Goal: Transaction & Acquisition: Book appointment/travel/reservation

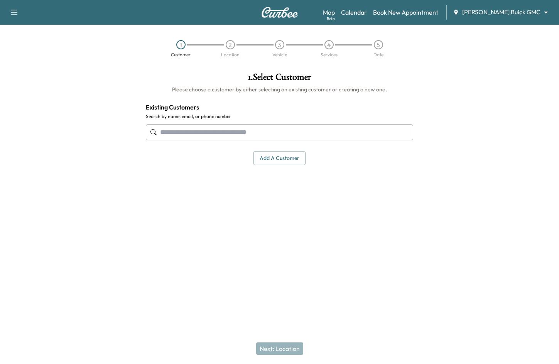
click at [503, 13] on body "Support Log Out Map Beta Calendar Book New Appointment [PERSON_NAME] Buick GMC …" at bounding box center [279, 182] width 559 height 364
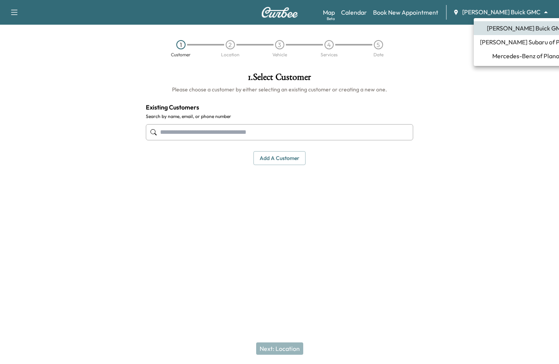
click at [527, 64] on ul "[PERSON_NAME] Buick GMC [PERSON_NAME] Subaru of Plano Mercedes-Benz of Plano" at bounding box center [525, 42] width 104 height 48
click at [524, 59] on span "Mercedes-Benz of Plano" at bounding box center [525, 55] width 67 height 9
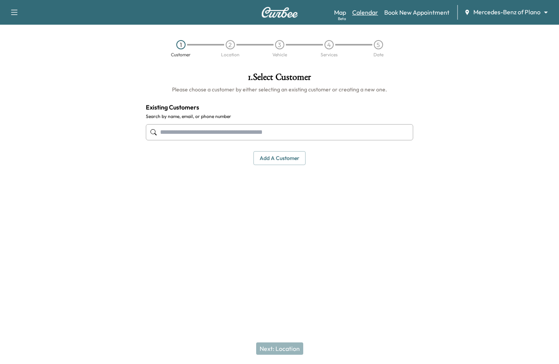
click at [360, 12] on link "Calendar" at bounding box center [365, 12] width 26 height 9
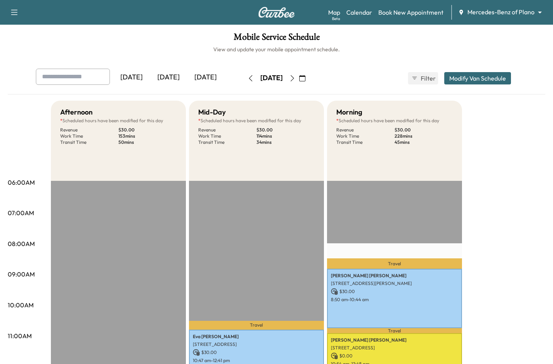
click at [305, 81] on icon "button" at bounding box center [302, 78] width 6 height 6
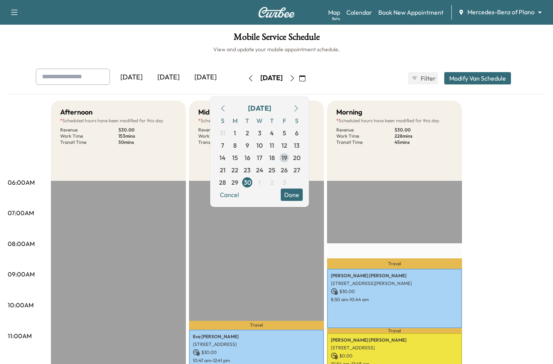
click at [287, 157] on span "19" at bounding box center [284, 157] width 6 height 9
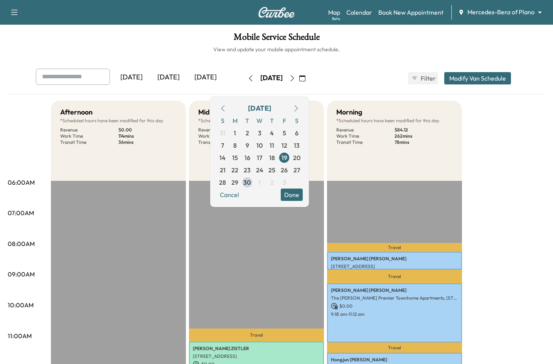
click at [303, 196] on button "Done" at bounding box center [292, 195] width 22 height 12
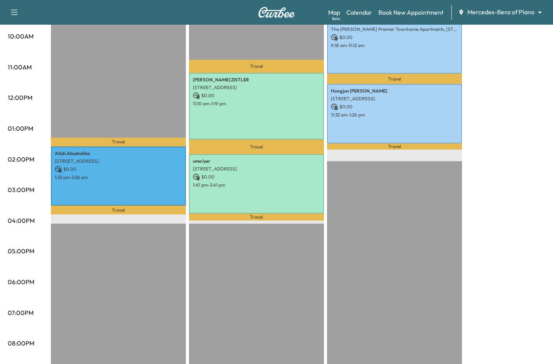
scroll to position [270, 0]
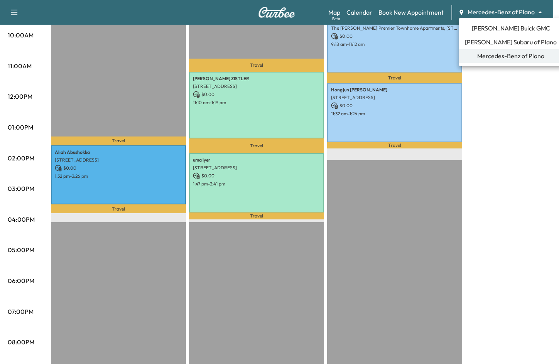
click at [496, 26] on span "[PERSON_NAME] Buick GMC" at bounding box center [511, 28] width 78 height 9
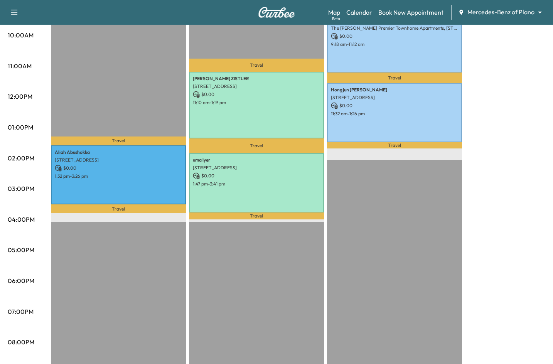
scroll to position [0, 0]
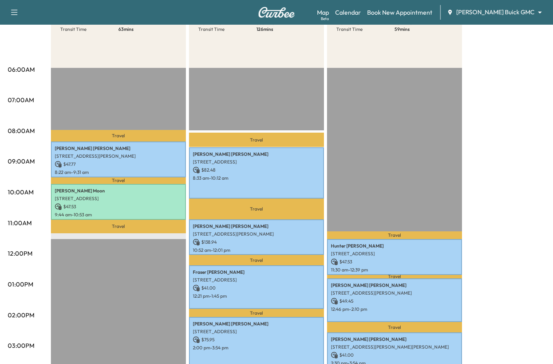
scroll to position [116, 0]
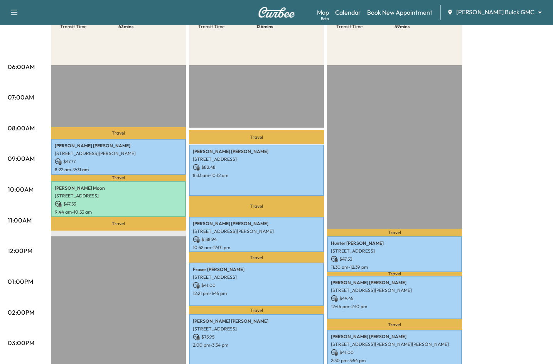
click at [511, 145] on div "Large Van * Scheduled hours have been modified for this day Revenue $ 95.30 Wor…" at bounding box center [298, 274] width 494 height 578
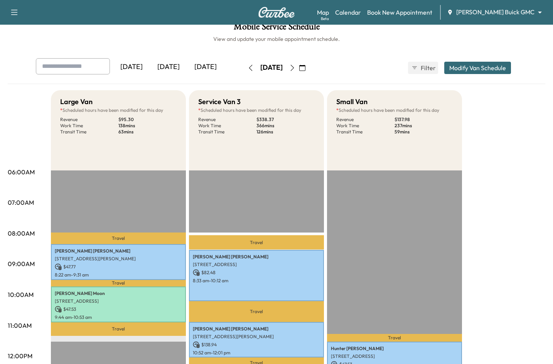
scroll to position [0, 0]
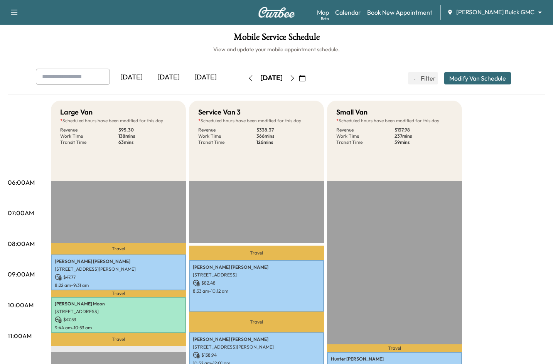
click at [496, 18] on div "Map Beta Calendar Book New Appointment [PERSON_NAME] Buick GMC ******** ​" at bounding box center [432, 12] width 230 height 15
click at [497, 8] on body "Support Log Out Map Beta Calendar Book New Appointment [PERSON_NAME] Buick GMC …" at bounding box center [276, 182] width 553 height 364
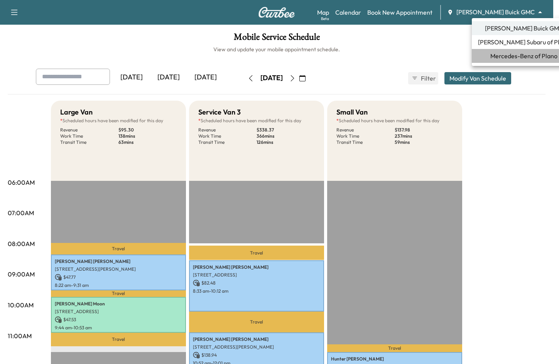
click at [533, 54] on span "Mercedes-Benz of Plano" at bounding box center [523, 55] width 67 height 9
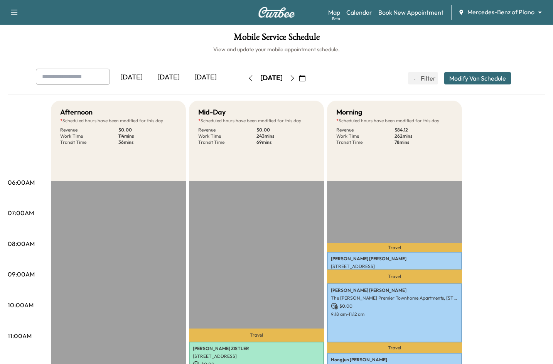
click at [305, 77] on icon "button" at bounding box center [302, 78] width 6 height 6
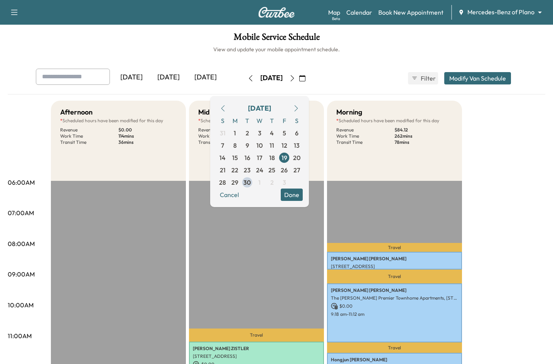
click at [299, 109] on icon "button" at bounding box center [296, 108] width 6 height 6
click at [266, 151] on span "8" at bounding box center [259, 145] width 12 height 12
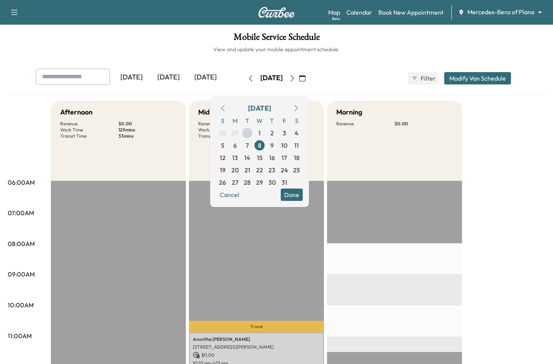
click at [303, 190] on button "Done" at bounding box center [292, 195] width 22 height 12
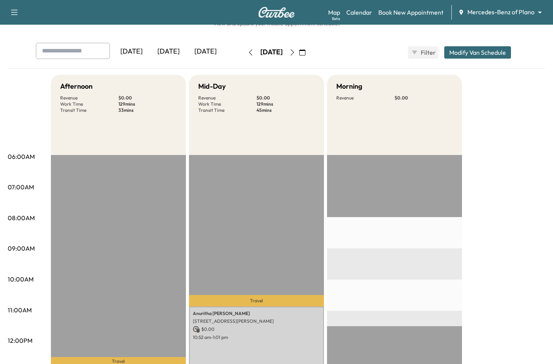
scroll to position [39, 0]
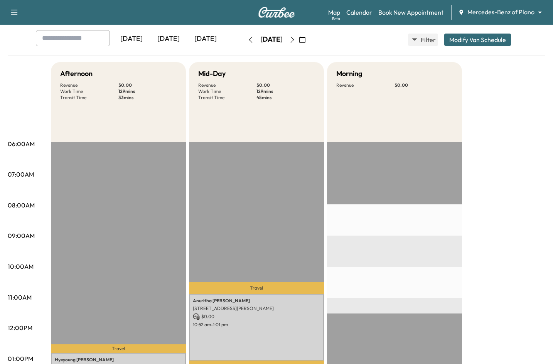
click at [309, 43] on button "button" at bounding box center [302, 40] width 13 height 12
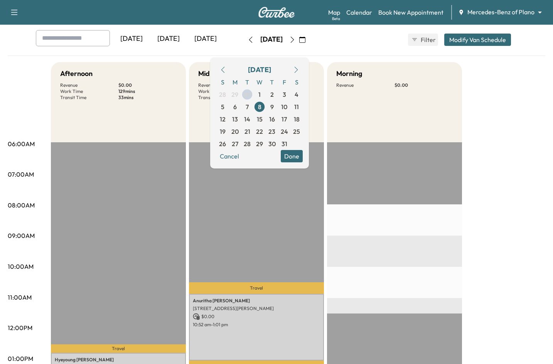
click at [241, 110] on span "6" at bounding box center [235, 107] width 12 height 12
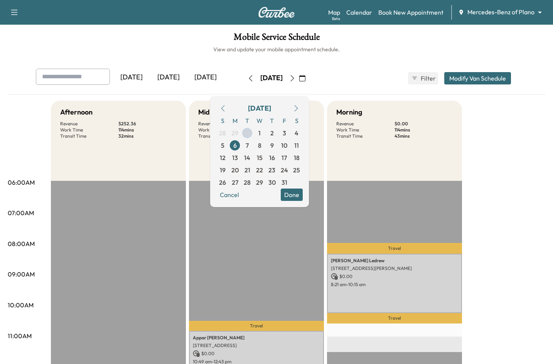
click at [303, 194] on button "Done" at bounding box center [292, 195] width 22 height 12
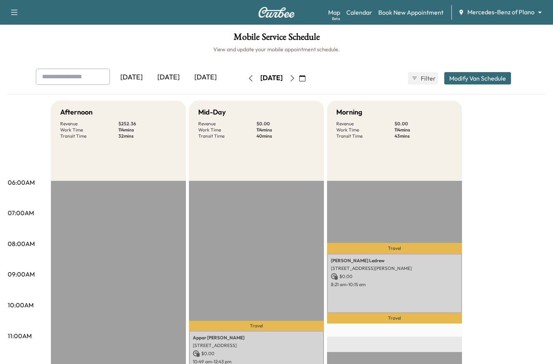
click at [509, 8] on body "Support Log Out Map Beta Calendar Book New Appointment Mercedes-Benz of Plano *…" at bounding box center [276, 182] width 553 height 364
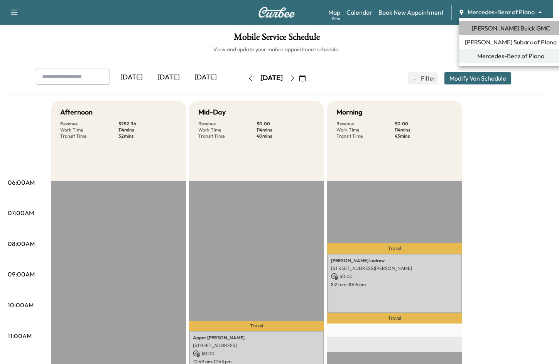
click at [513, 32] on span "[PERSON_NAME] Buick GMC" at bounding box center [511, 28] width 78 height 9
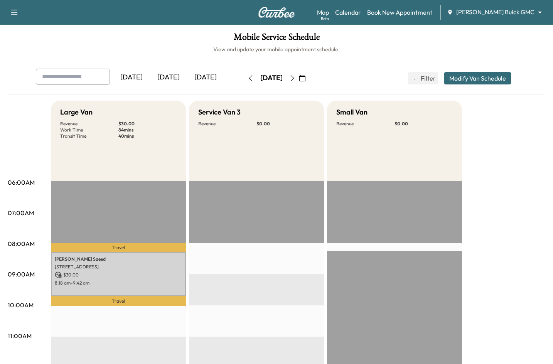
click at [305, 79] on icon "button" at bounding box center [302, 78] width 6 height 6
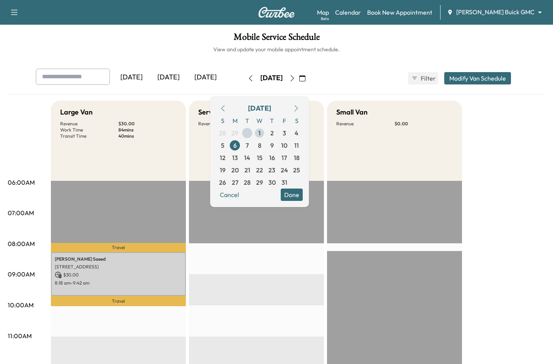
click at [261, 133] on span "1" at bounding box center [259, 132] width 2 height 9
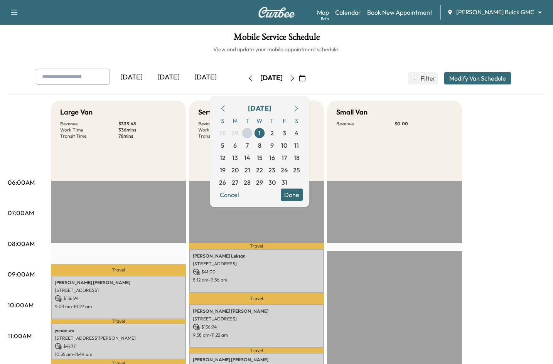
click at [303, 193] on button "Done" at bounding box center [292, 195] width 22 height 12
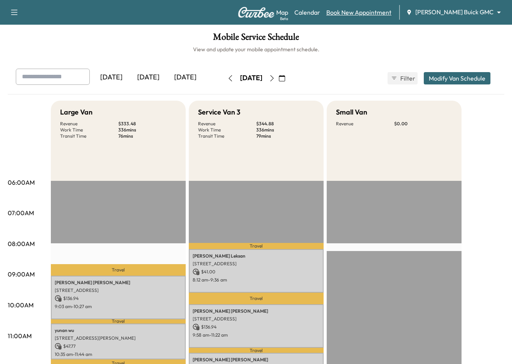
click at [389, 11] on link "Book New Appointment" at bounding box center [359, 12] width 65 height 9
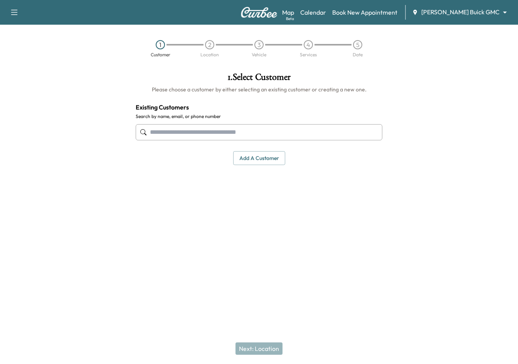
click at [268, 131] on input "text" at bounding box center [259, 132] width 247 height 16
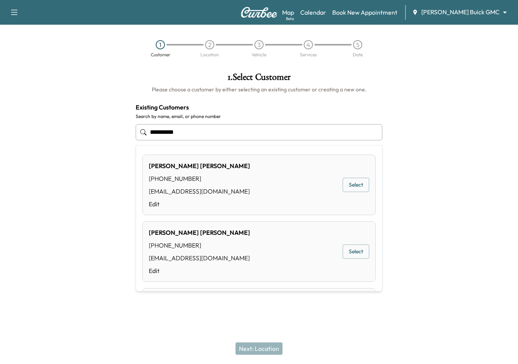
click at [354, 184] on button "Select" at bounding box center [356, 185] width 27 height 14
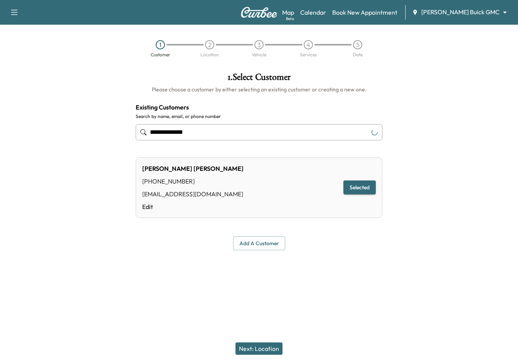
type input "**********"
click at [255, 348] on button "Next: Location" at bounding box center [259, 348] width 47 height 12
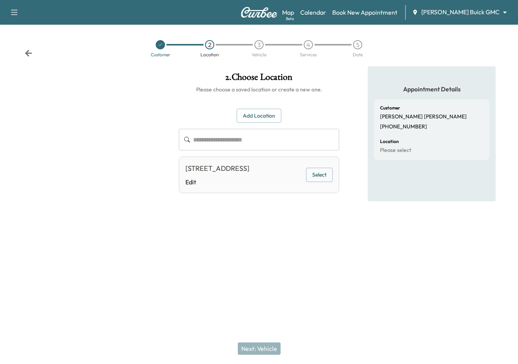
click at [317, 178] on button "Select" at bounding box center [319, 175] width 27 height 14
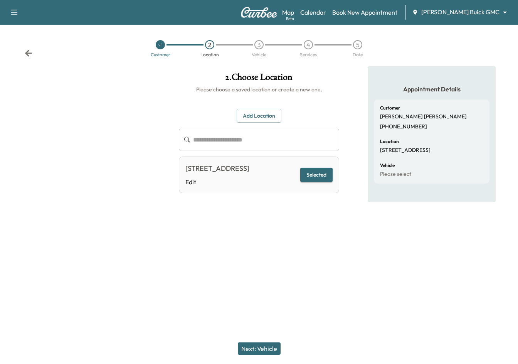
click at [264, 350] on button "Next: Vehicle" at bounding box center [259, 348] width 43 height 12
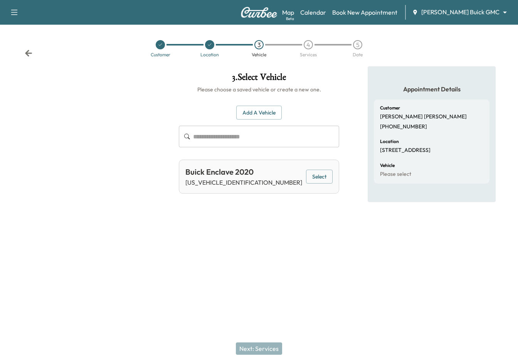
click at [320, 181] on button "Select" at bounding box center [319, 177] width 27 height 14
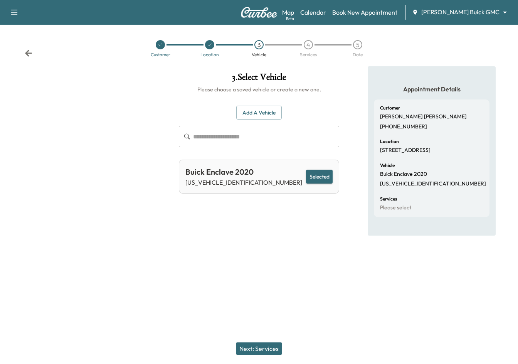
click at [264, 346] on button "Next: Services" at bounding box center [259, 348] width 46 height 12
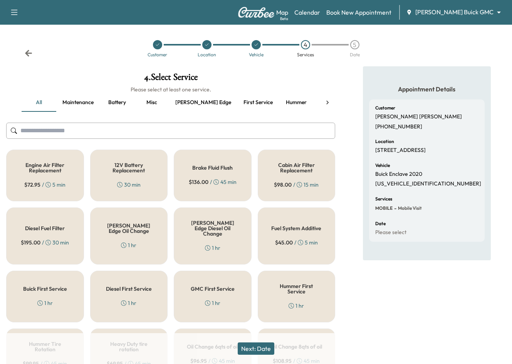
click at [330, 104] on icon at bounding box center [328, 103] width 8 height 8
click at [244, 103] on button "Service" at bounding box center [261, 102] width 35 height 19
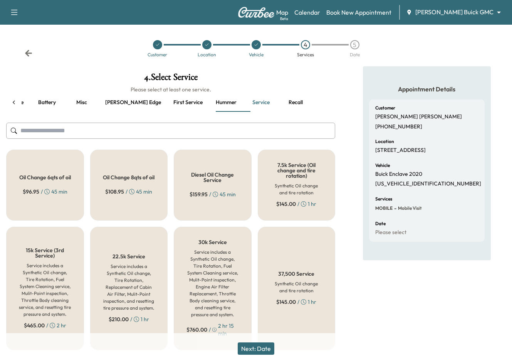
click at [44, 181] on div "Oil Change 6qts of oil $ 96.95 / 45 min" at bounding box center [45, 185] width 78 height 71
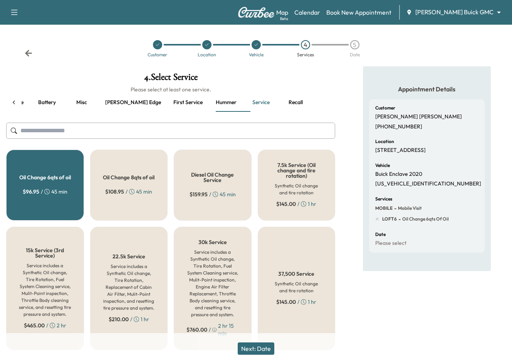
click at [264, 349] on button "Next: Date" at bounding box center [256, 348] width 37 height 12
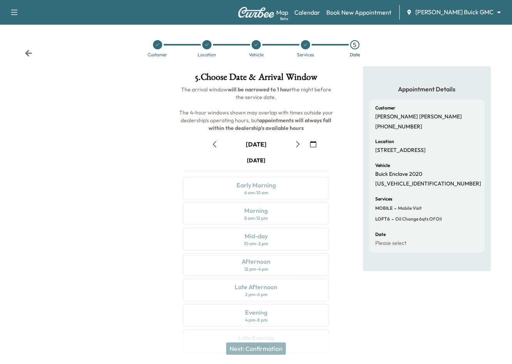
scroll to position [22, 0]
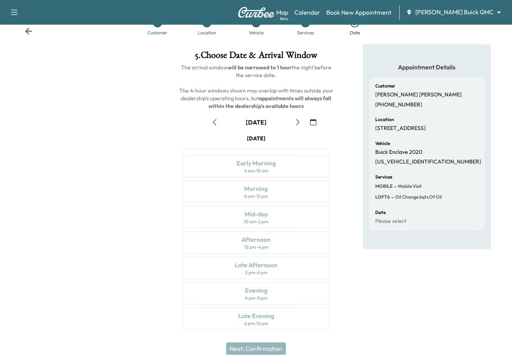
click at [93, 201] on div at bounding box center [85, 191] width 171 height 295
